Goal: Task Accomplishment & Management: Use online tool/utility

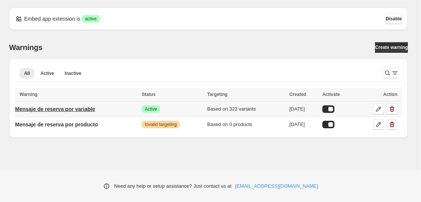
click at [44, 112] on p "Mensaje de reserva por variable" at bounding box center [55, 109] width 80 height 8
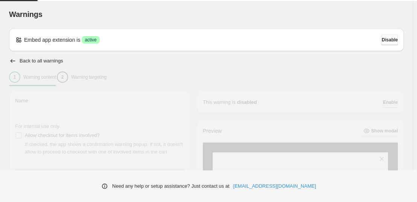
type input "**********"
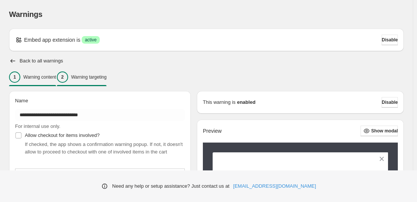
click at [95, 72] on div "2 Warning targeting" at bounding box center [82, 76] width 50 height 11
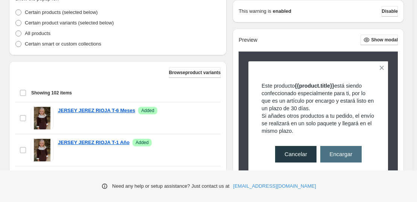
scroll to position [201, 0]
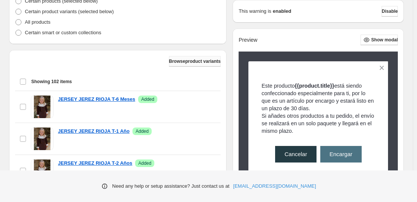
click at [191, 62] on span "Browse product variants" at bounding box center [195, 61] width 52 height 6
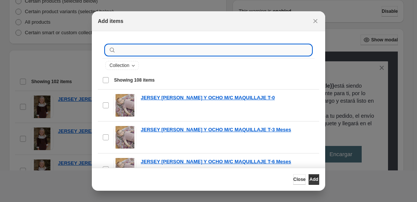
click at [182, 50] on input ":r1a:" at bounding box center [214, 50] width 194 height 11
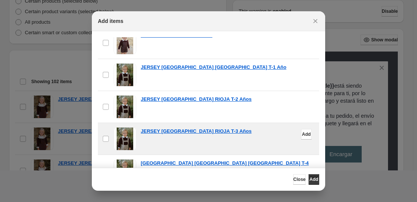
scroll to position [248, 0]
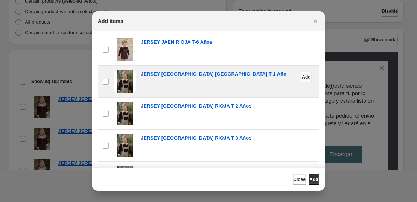
click at [302, 78] on span "Add" at bounding box center [306, 77] width 9 height 6
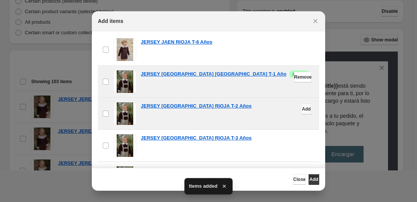
click at [302, 109] on span "Add" at bounding box center [306, 109] width 9 height 6
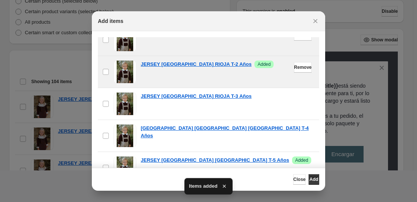
scroll to position [290, 0]
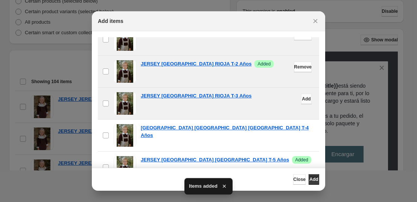
click at [302, 97] on span "Add" at bounding box center [306, 99] width 9 height 6
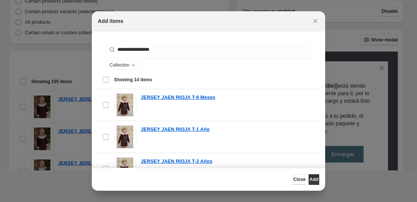
scroll to position [0, 0]
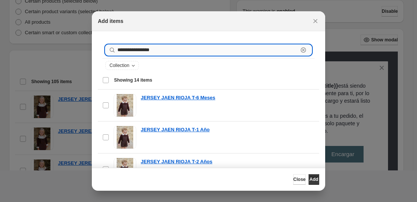
click at [131, 53] on input "**********" at bounding box center [207, 50] width 181 height 11
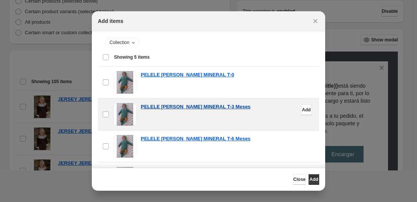
scroll to position [24, 0]
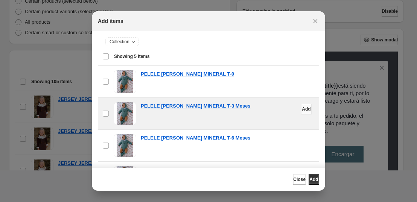
type input "**********"
click at [302, 110] on span "Add" at bounding box center [306, 109] width 9 height 6
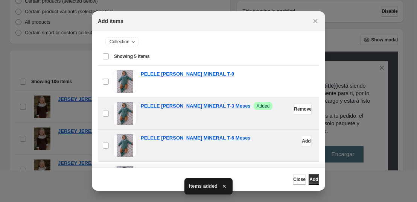
click at [302, 142] on span "Add" at bounding box center [306, 141] width 9 height 6
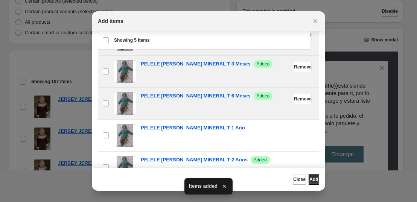
scroll to position [52, 0]
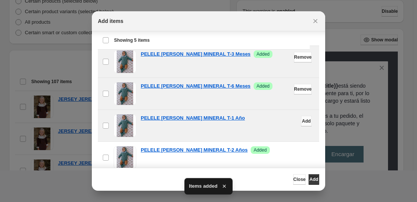
click at [302, 122] on span "Add" at bounding box center [306, 121] width 9 height 6
click at [311, 21] on icon "Close" at bounding box center [315, 21] width 8 height 8
